Goal: Book appointment/travel/reservation

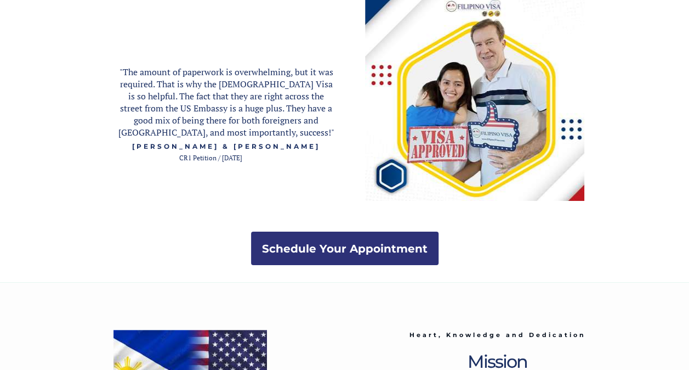
scroll to position [1993, 0]
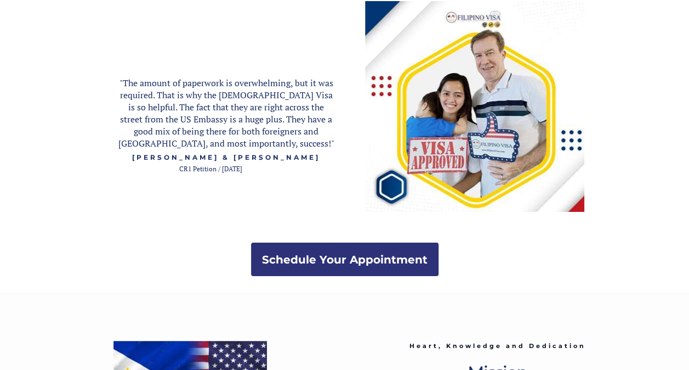
click at [439, 105] on img at bounding box center [474, 106] width 219 height 211
click at [213, 160] on span "[PERSON_NAME] & [PERSON_NAME]" at bounding box center [226, 157] width 188 height 8
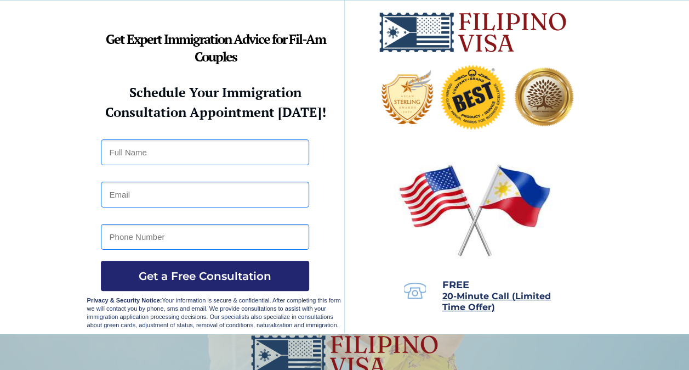
scroll to position [165, 0]
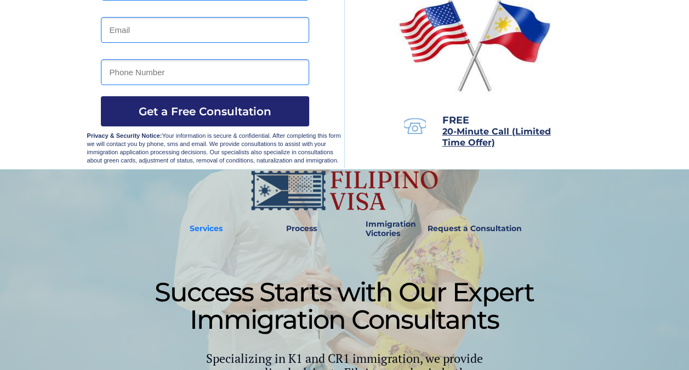
click at [199, 221] on link "Services" at bounding box center [207, 228] width 48 height 25
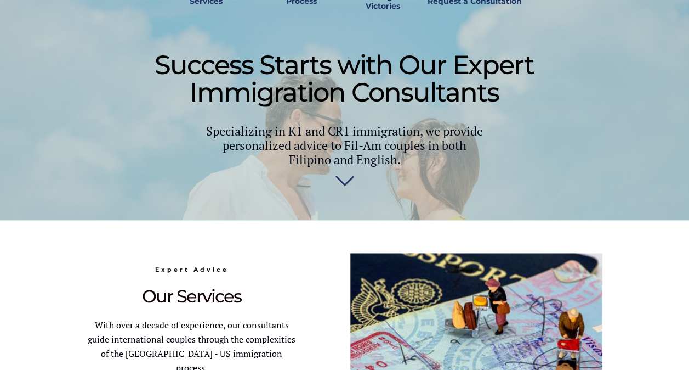
click at [344, 187] on img at bounding box center [344, 183] width 19 height 22
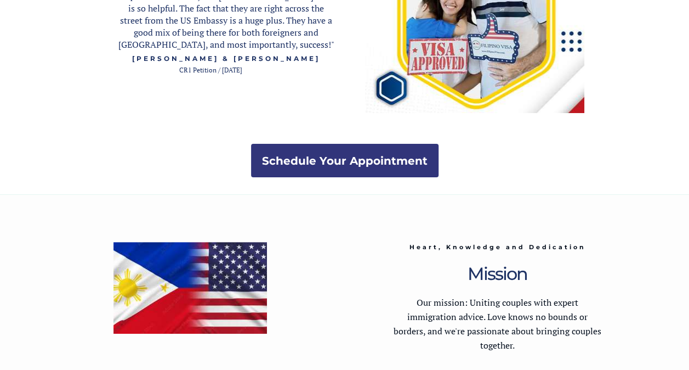
click at [309, 145] on link "Schedule Your Appointment" at bounding box center [345, 160] width 188 height 33
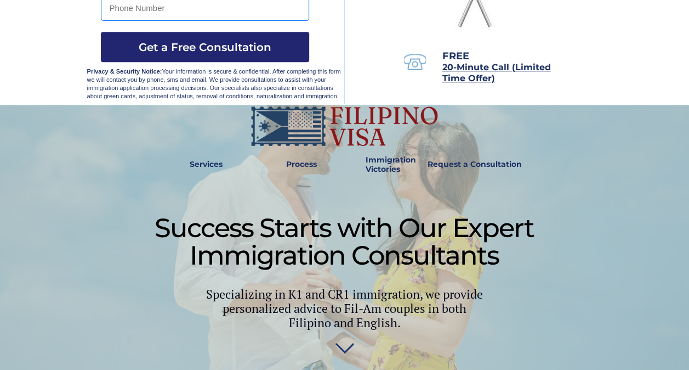
scroll to position [219, 0]
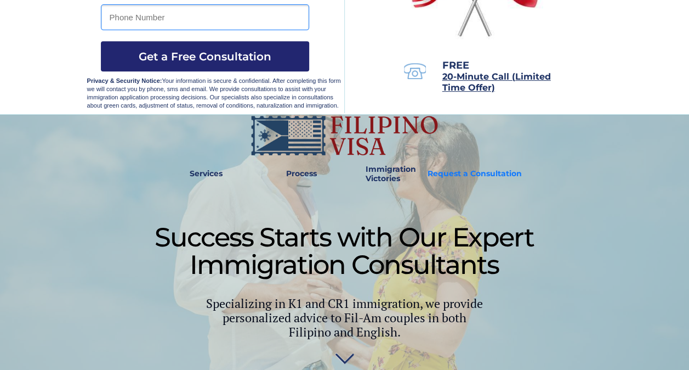
click at [441, 176] on strong "Request a Consultation" at bounding box center [475, 173] width 94 height 10
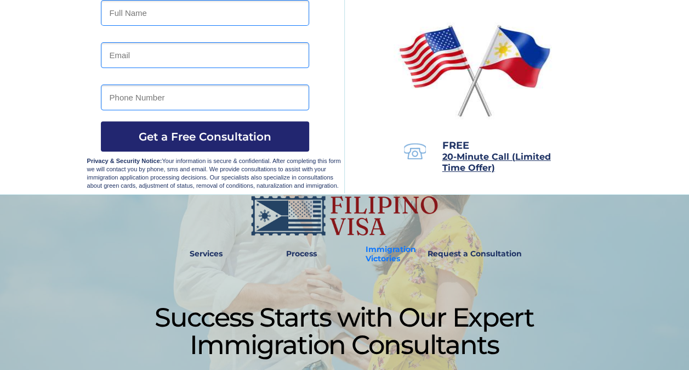
click at [375, 250] on strong "Immigration Victories" at bounding box center [391, 253] width 50 height 19
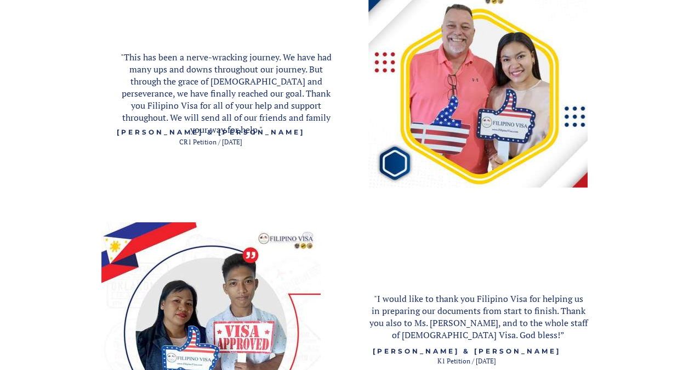
scroll to position [1483, 0]
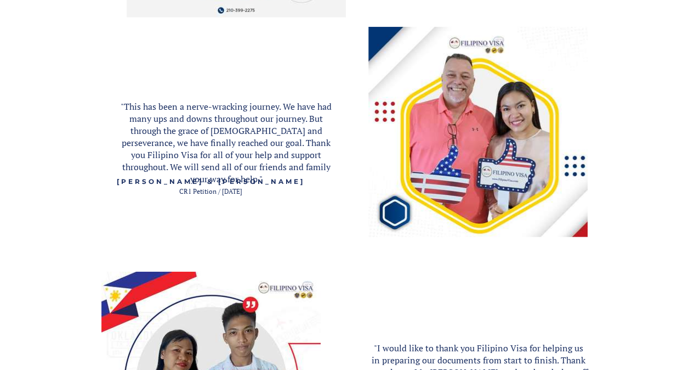
click at [508, 122] on img at bounding box center [478, 132] width 219 height 210
click at [386, 206] on img at bounding box center [478, 132] width 219 height 210
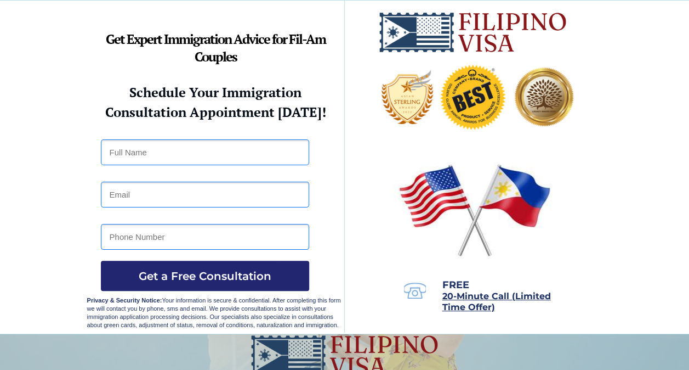
scroll to position [0, 0]
